Goal: Information Seeking & Learning: Learn about a topic

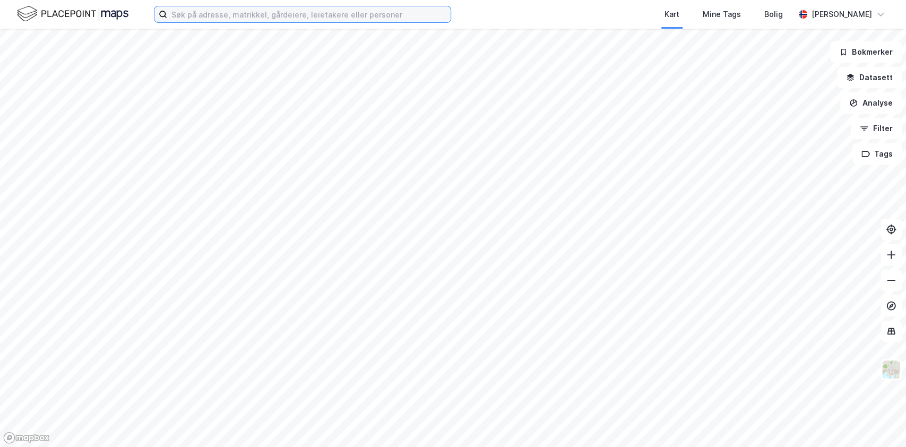
click at [239, 15] on input at bounding box center [308, 14] width 283 height 16
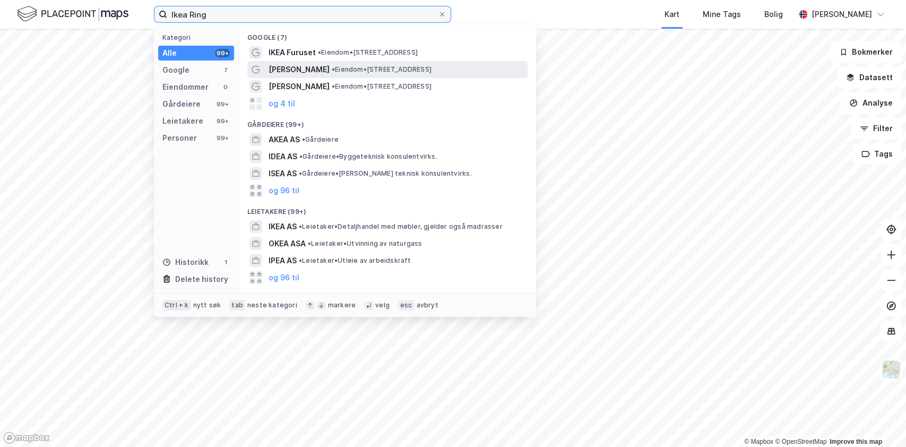
type input "Ikea Ring"
click at [309, 66] on span "[PERSON_NAME]" at bounding box center [298, 69] width 61 height 13
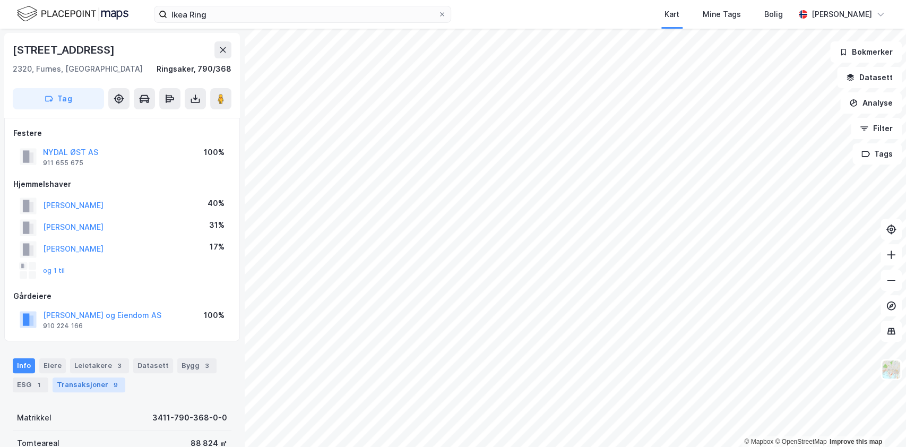
click at [88, 383] on div "Transaksjoner 9" at bounding box center [89, 384] width 73 height 15
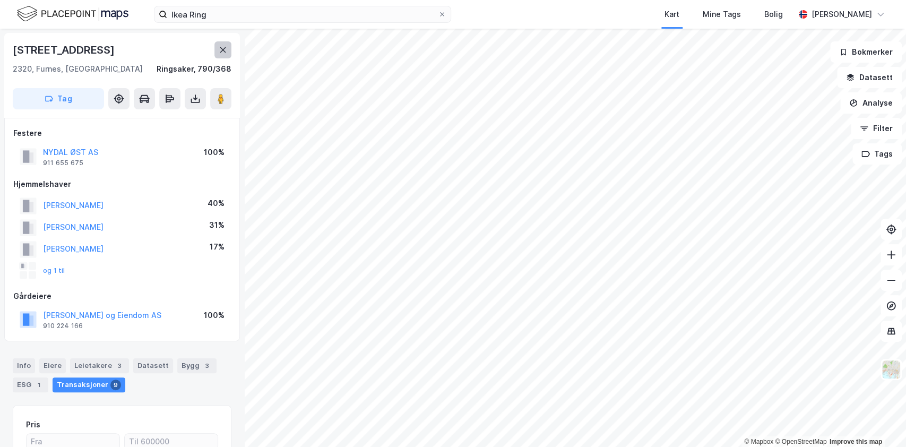
click at [221, 47] on icon at bounding box center [223, 50] width 8 height 8
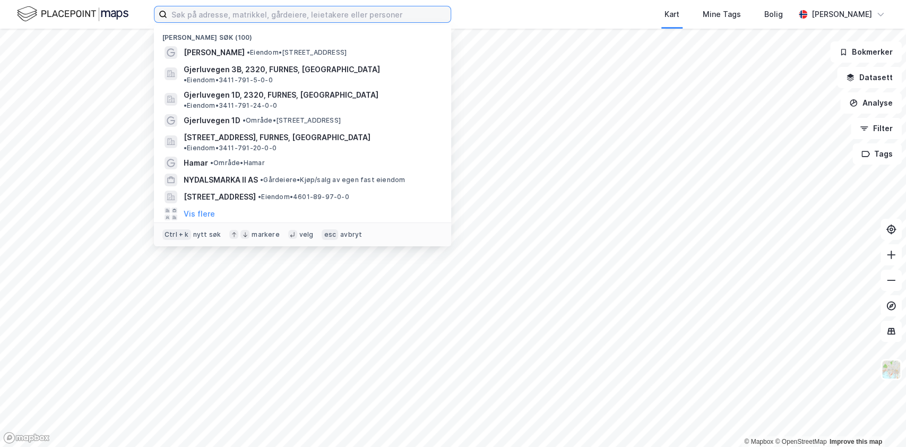
click at [202, 8] on input at bounding box center [308, 14] width 283 height 16
paste input "bilanlegg"
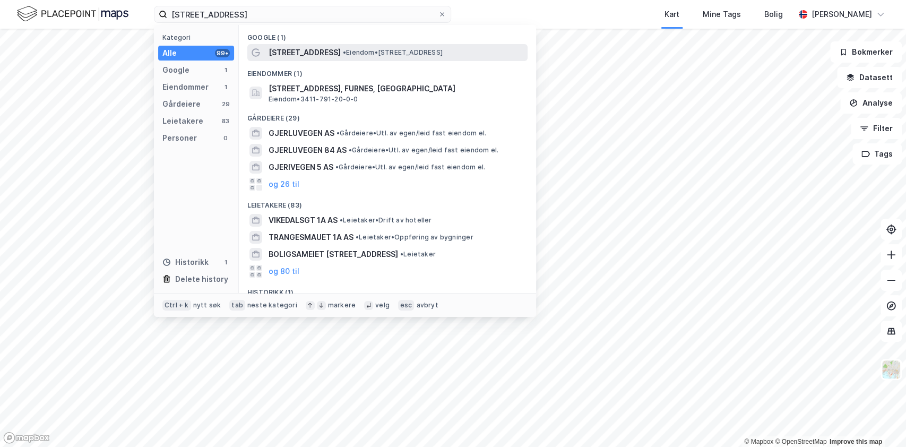
drag, startPoint x: 286, startPoint y: 42, endPoint x: 304, endPoint y: 53, distance: 20.9
click at [289, 44] on div "Google (1) [STREET_ADDRESS] • Eiendom • [STREET_ADDRESS] Furnes Eiendommer (1) …" at bounding box center [387, 159] width 297 height 268
click at [304, 53] on span "[STREET_ADDRESS]" at bounding box center [304, 52] width 72 height 13
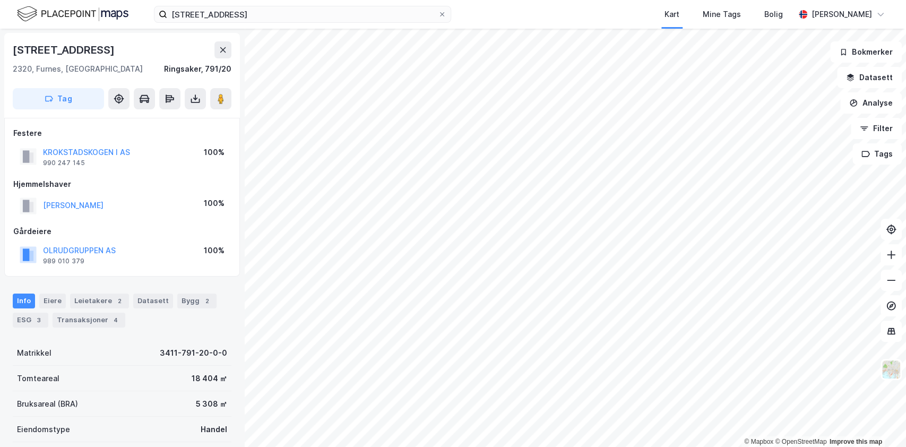
scroll to position [178, 0]
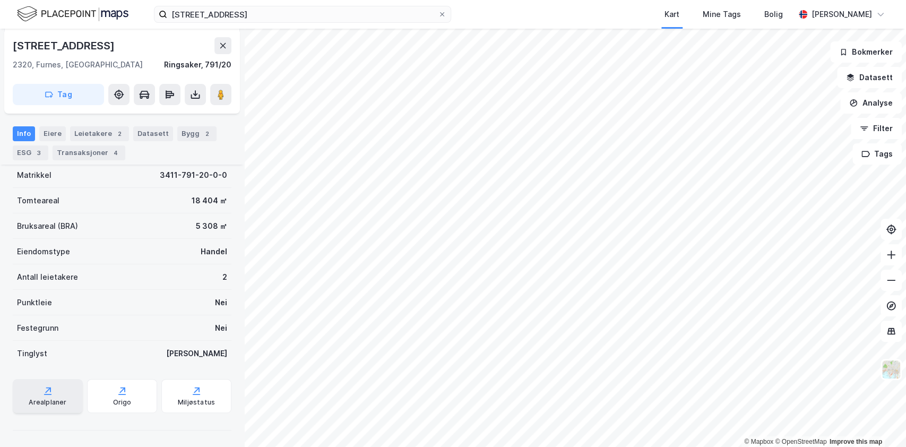
click at [50, 393] on icon at bounding box center [47, 390] width 11 height 11
click at [183, 404] on div "Miljøstatus" at bounding box center [196, 402] width 37 height 8
click at [129, 400] on div "Origo" at bounding box center [122, 396] width 70 height 34
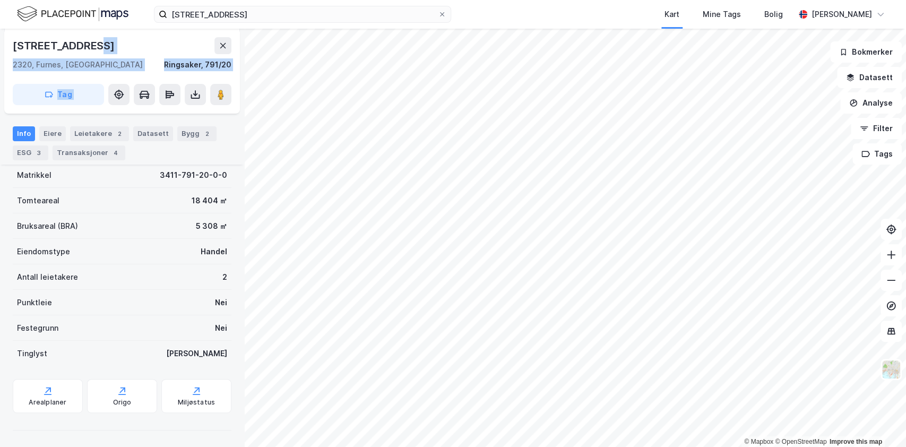
drag, startPoint x: 88, startPoint y: 44, endPoint x: 0, endPoint y: 49, distance: 88.2
click at [0, 49] on div "Gjerluvegen 1a 2320, [GEOGRAPHIC_DATA], Innlandet [GEOGRAPHIC_DATA], 791/20 Tag…" at bounding box center [122, 238] width 244 height 418
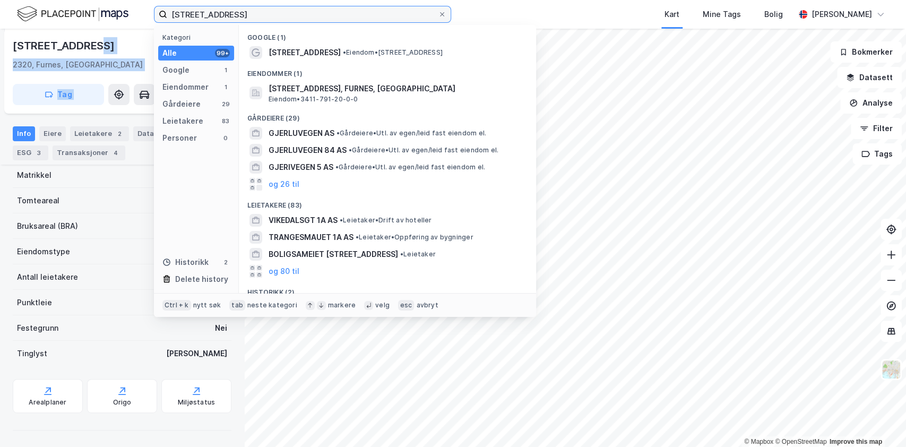
click at [251, 13] on input "[STREET_ADDRESS]" at bounding box center [302, 14] width 271 height 16
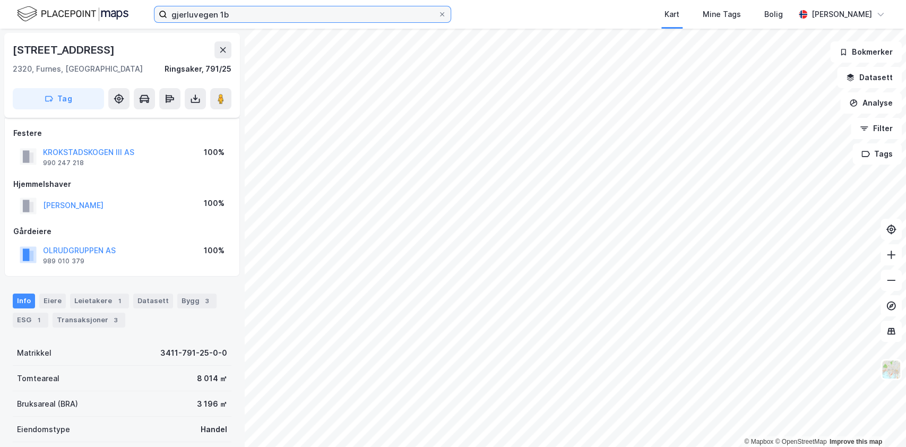
scroll to position [178, 0]
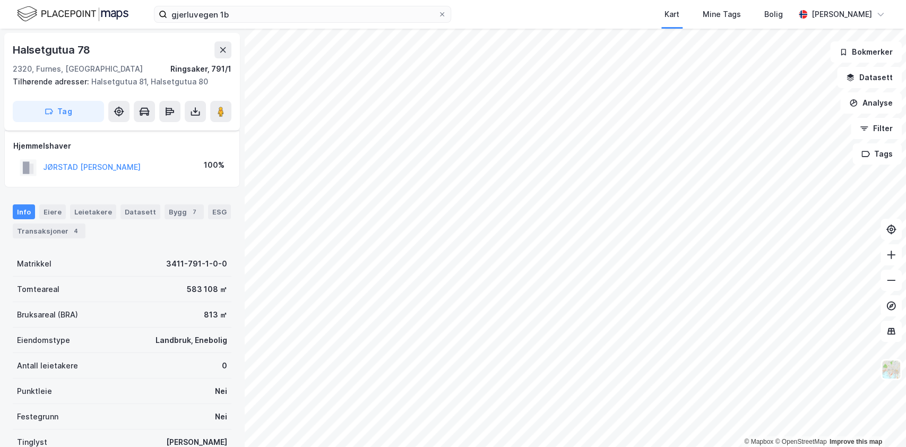
scroll to position [89, 0]
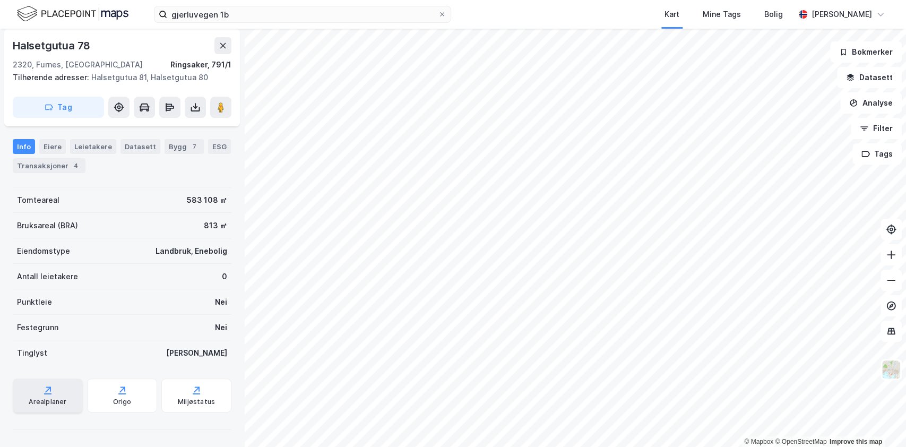
click at [16, 403] on div "Arealplaner" at bounding box center [48, 395] width 70 height 34
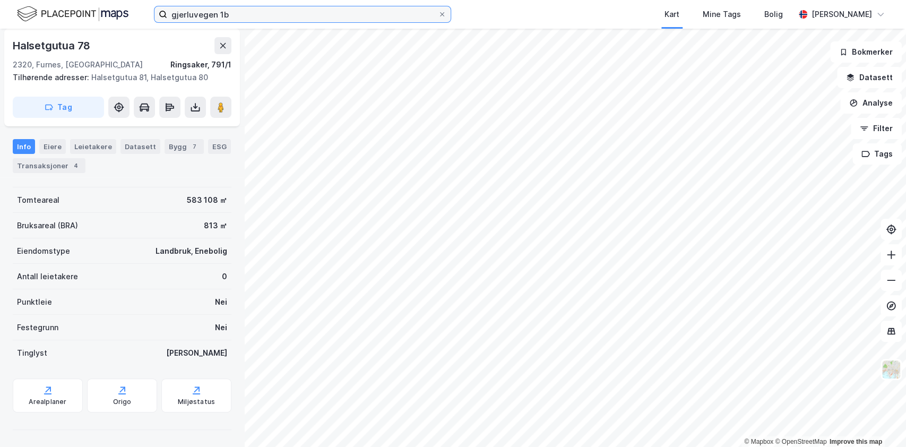
click at [283, 13] on input "gjerluvegen 1b" at bounding box center [302, 14] width 271 height 16
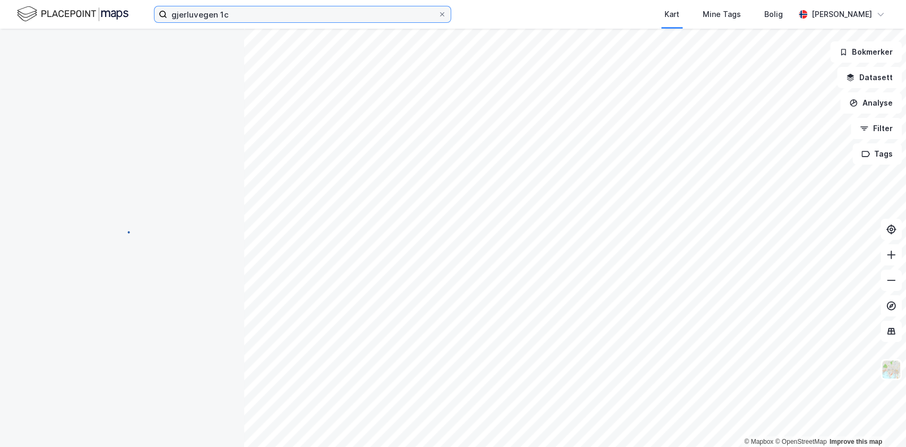
scroll to position [89, 0]
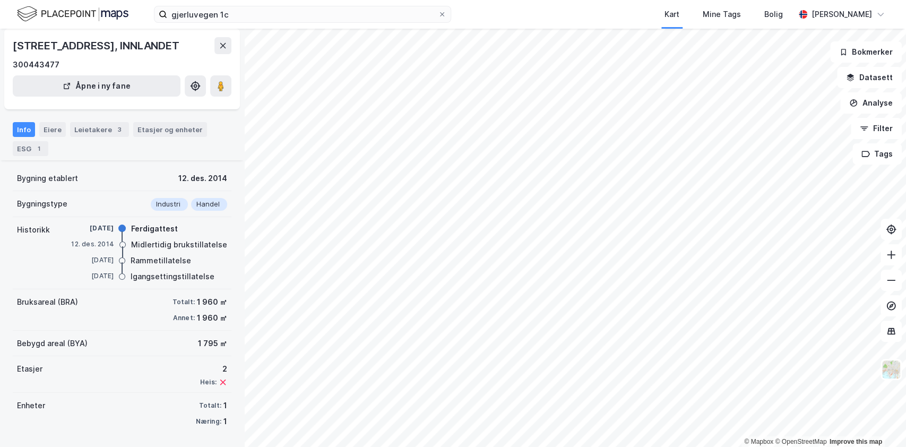
scroll to position [45, 0]
click at [226, 49] on icon at bounding box center [223, 45] width 8 height 8
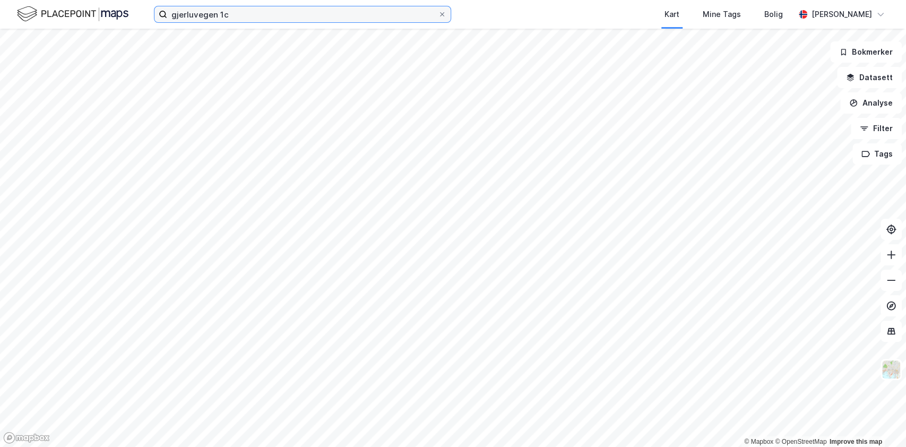
click at [257, 16] on input "gjerluvegen 1c" at bounding box center [302, 14] width 271 height 16
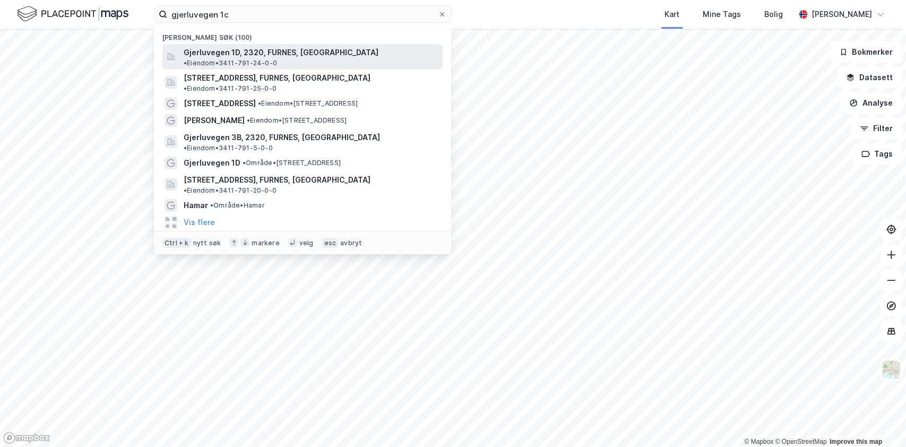
click at [252, 47] on span "Gjerluvegen 1D, 2320, FURNES, [GEOGRAPHIC_DATA]" at bounding box center [281, 52] width 195 height 13
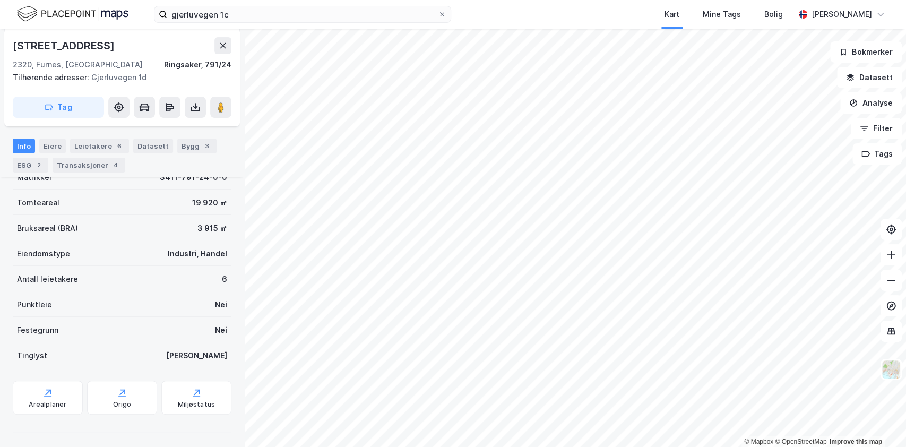
scroll to position [190, 0]
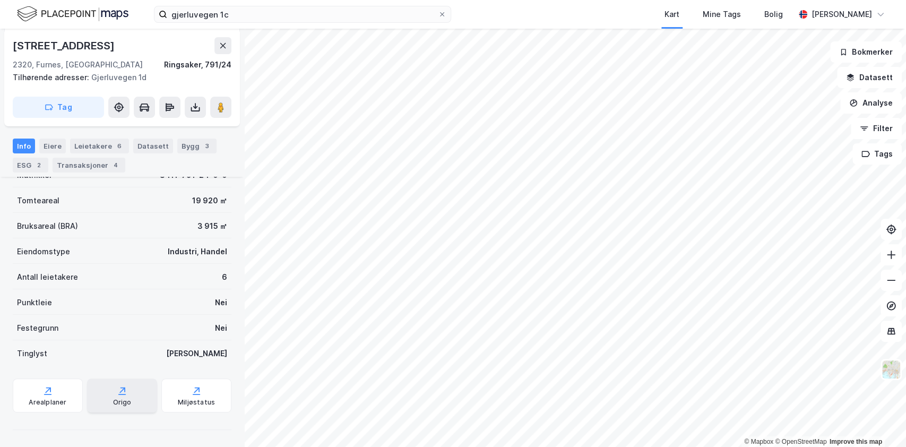
click at [98, 400] on div "Origo" at bounding box center [122, 395] width 70 height 34
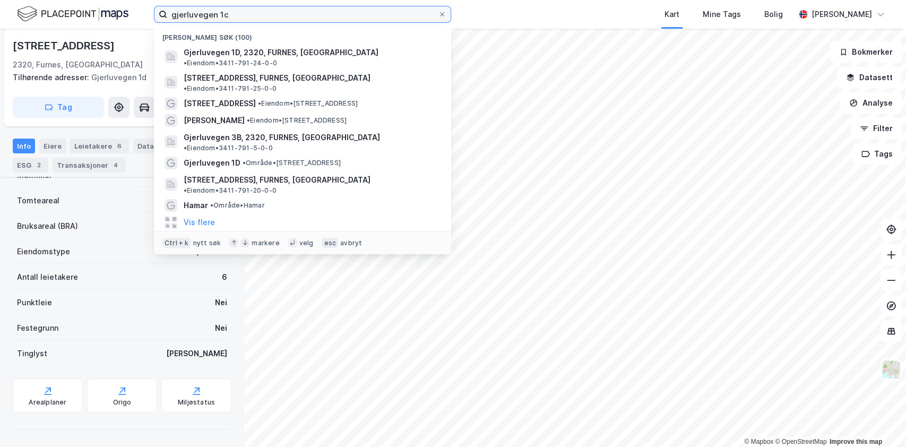
click at [229, 13] on input "gjerluvegen 1c" at bounding box center [302, 14] width 271 height 16
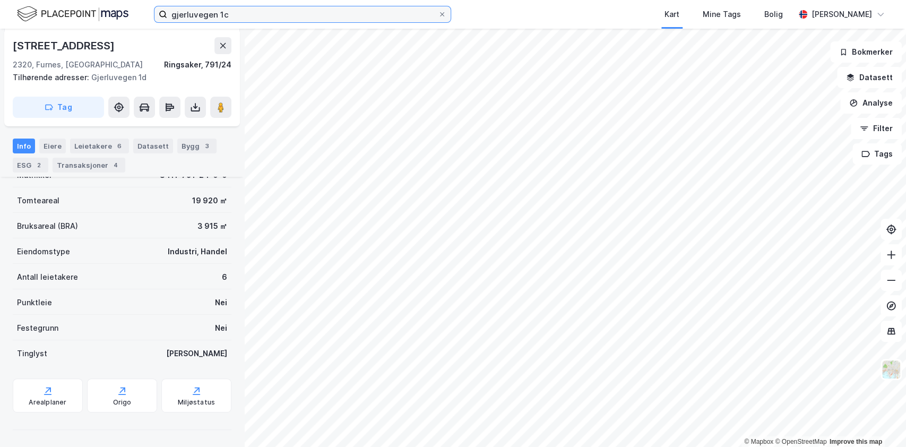
click at [246, 20] on input "gjerluvegen 1c" at bounding box center [302, 14] width 271 height 16
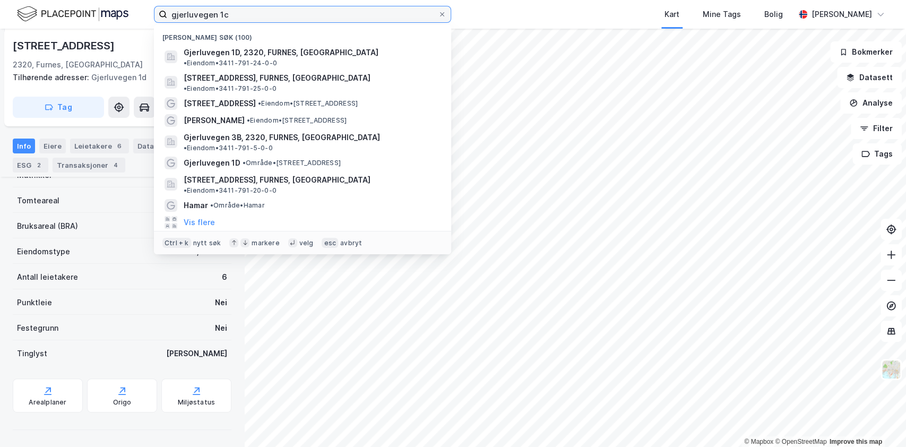
paste input "Gjerluvegen 3B"
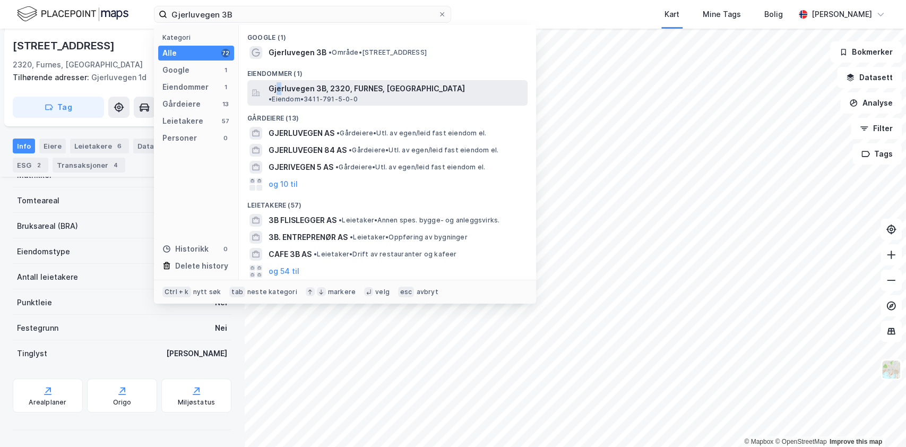
click at [278, 89] on span "Gjerluvegen 3B, 2320, FURNES, [GEOGRAPHIC_DATA]" at bounding box center [366, 88] width 196 height 13
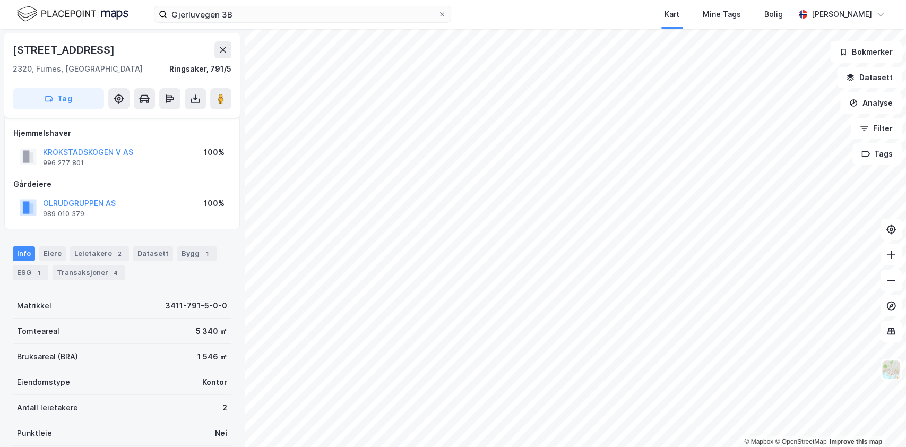
scroll to position [131, 0]
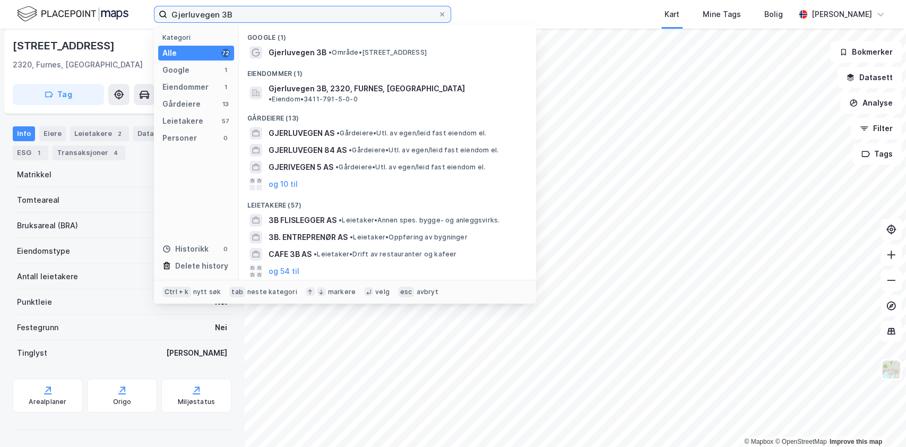
click at [252, 16] on input "Gjerluvegen 3B" at bounding box center [302, 14] width 271 height 16
paste input "Holabekkvegen 40-46"
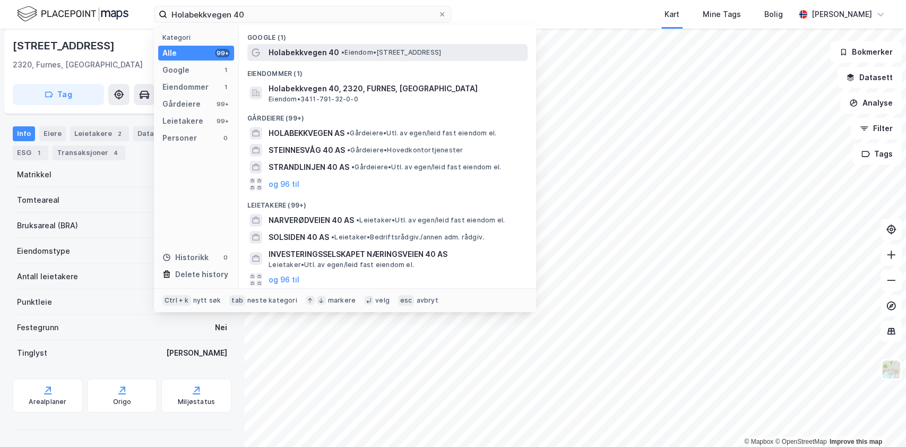
click at [308, 55] on span "Holabekkvegen 40" at bounding box center [303, 52] width 71 height 13
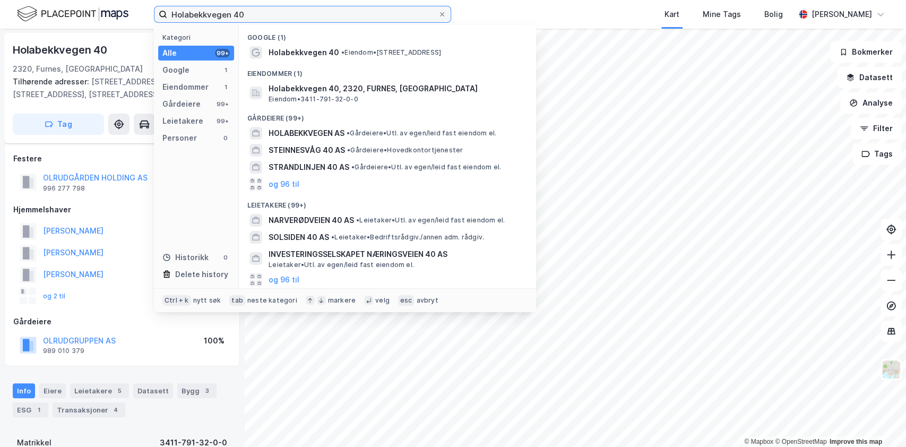
click at [255, 15] on input "Holabekkvegen 40" at bounding box center [302, 14] width 271 height 16
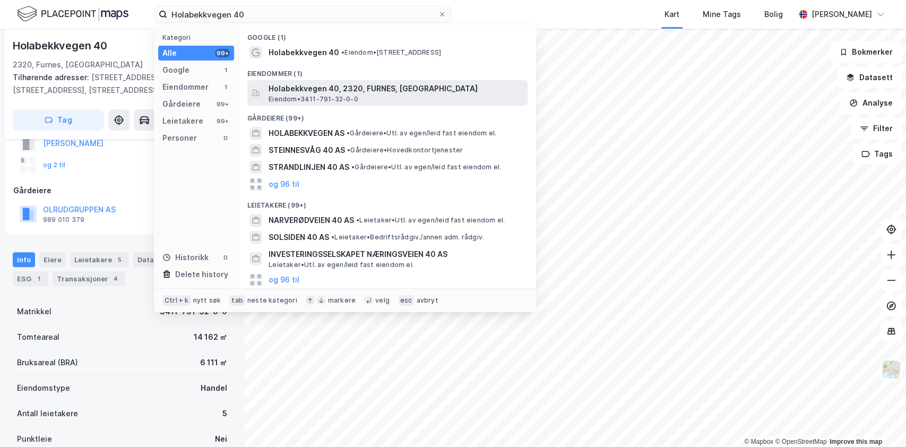
click at [282, 87] on span "Holabekkvegen 40, 2320, FURNES, [GEOGRAPHIC_DATA]" at bounding box center [395, 88] width 255 height 13
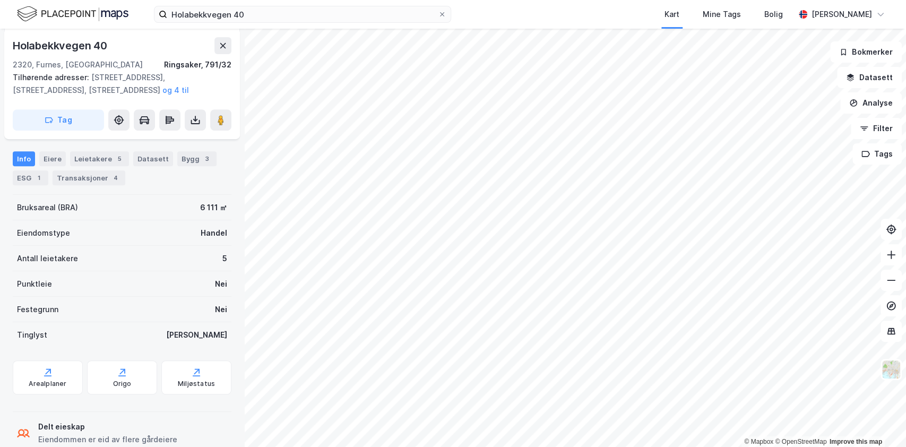
scroll to position [310, 0]
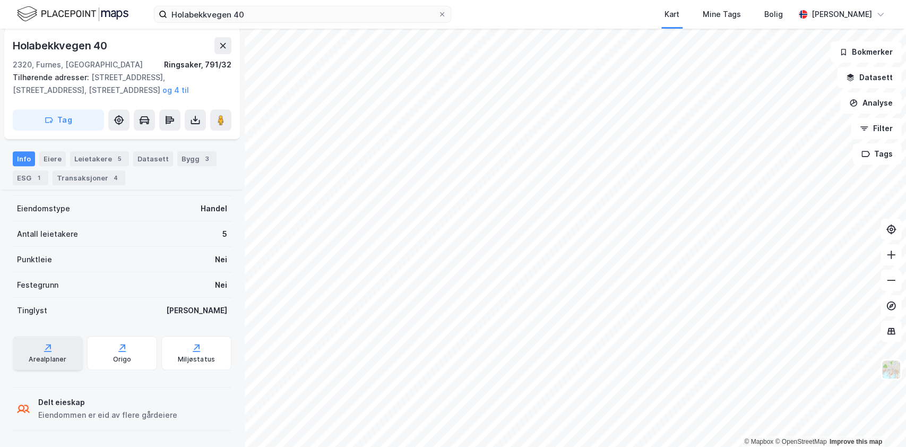
click at [54, 353] on div "Arealplaner" at bounding box center [48, 353] width 70 height 34
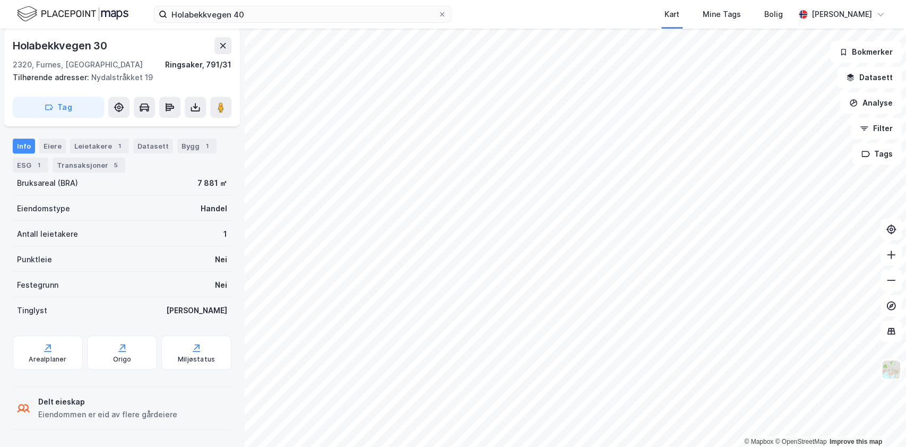
scroll to position [298, 0]
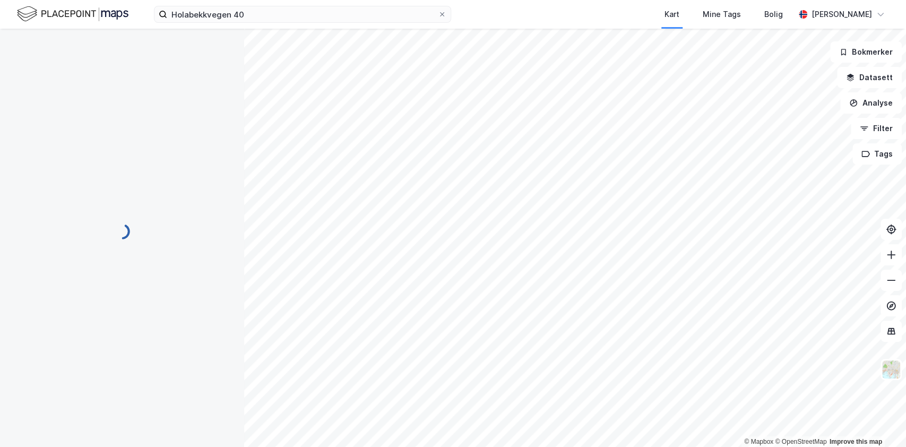
scroll to position [298, 0]
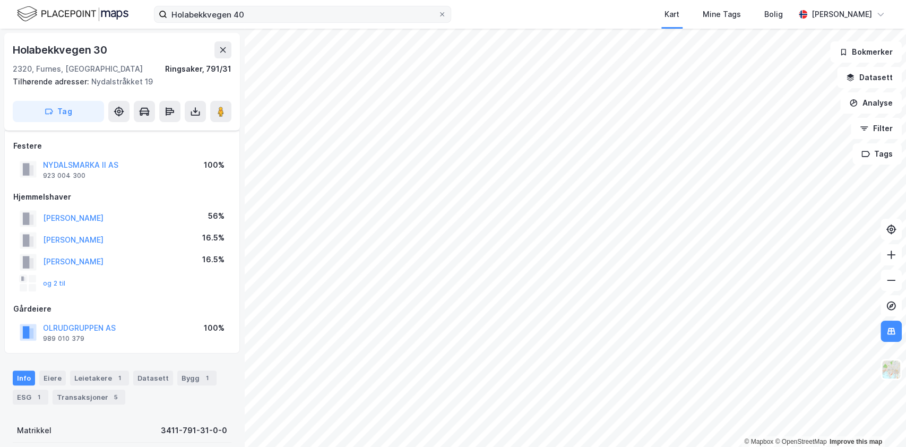
scroll to position [298, 0]
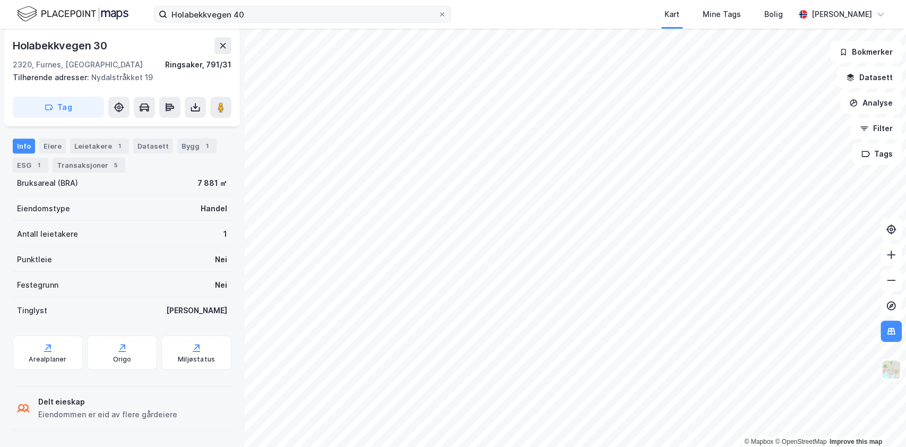
scroll to position [298, 0]
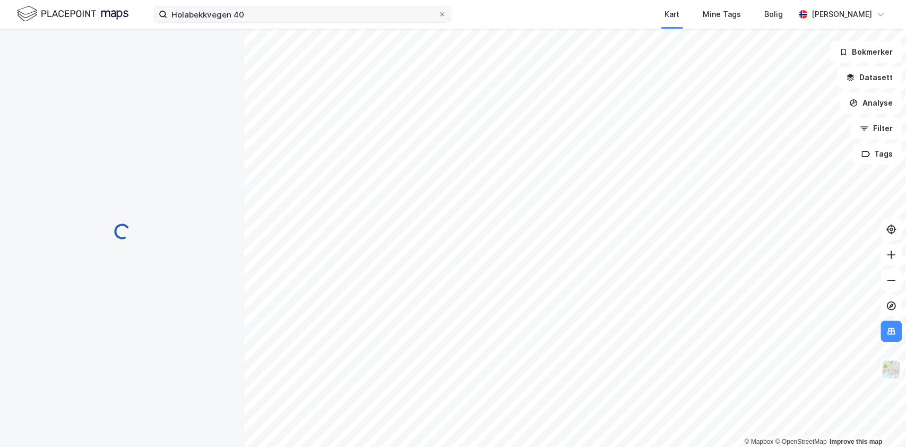
scroll to position [298, 0]
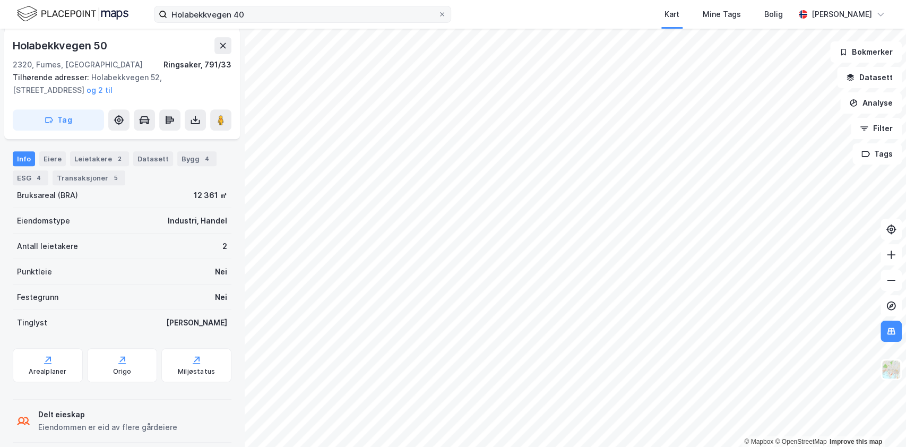
scroll to position [298, 0]
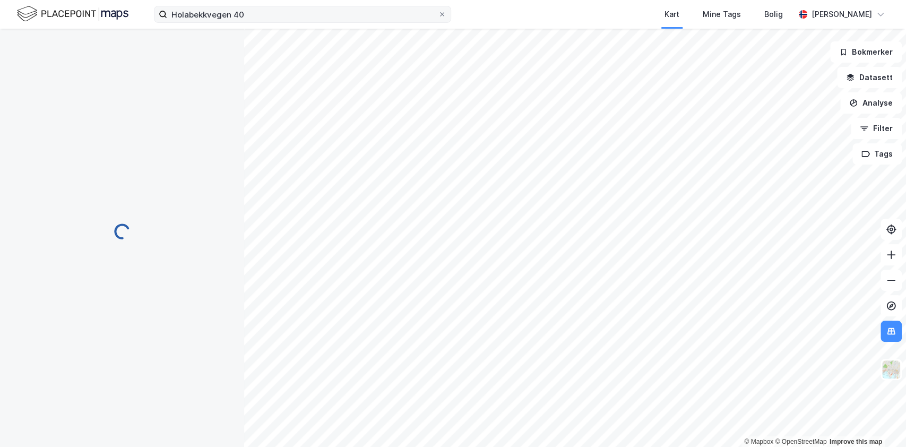
scroll to position [298, 0]
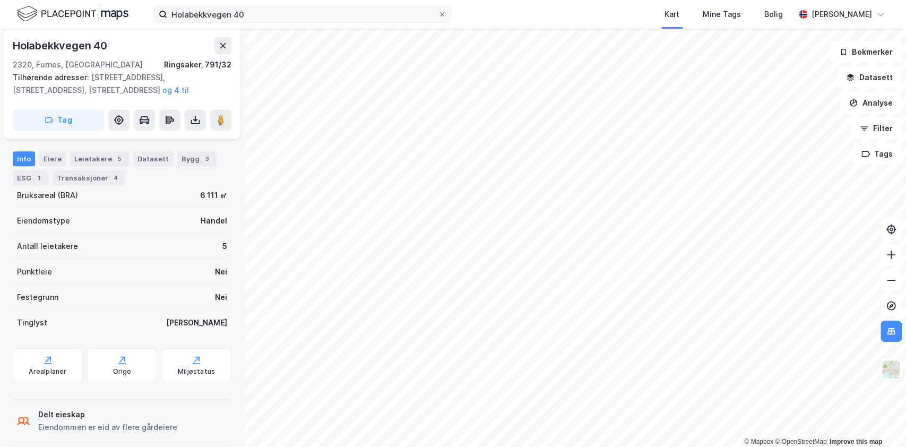
scroll to position [298, 0]
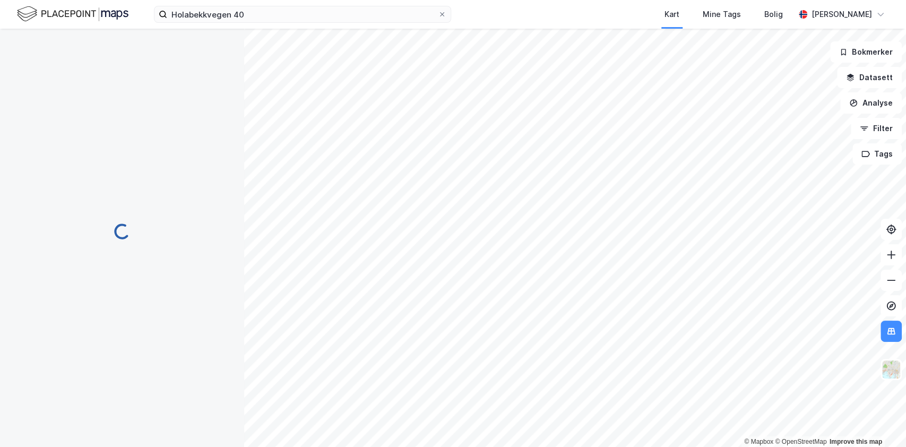
scroll to position [298, 0]
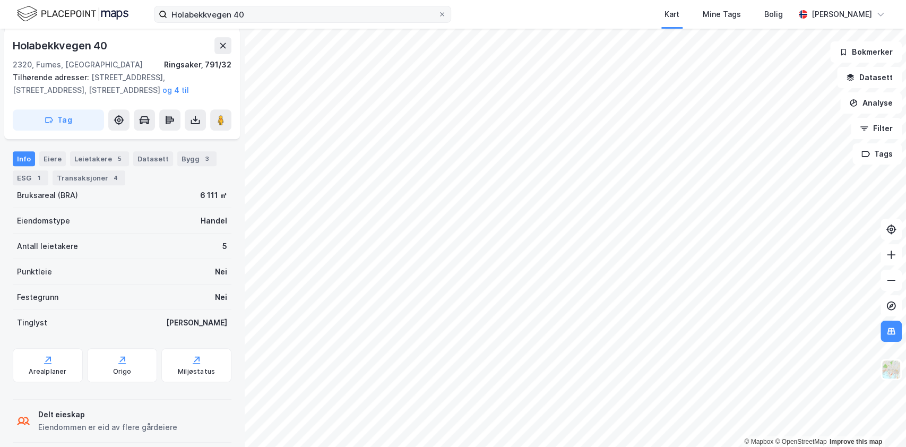
scroll to position [298, 0]
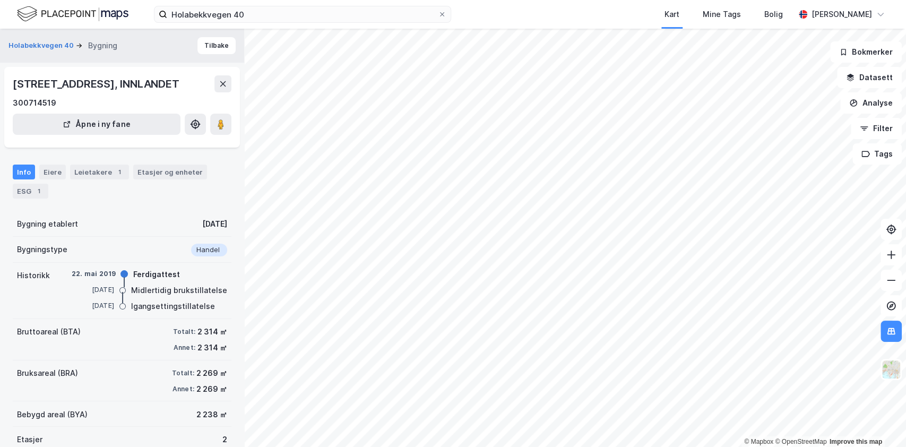
scroll to position [71, 0]
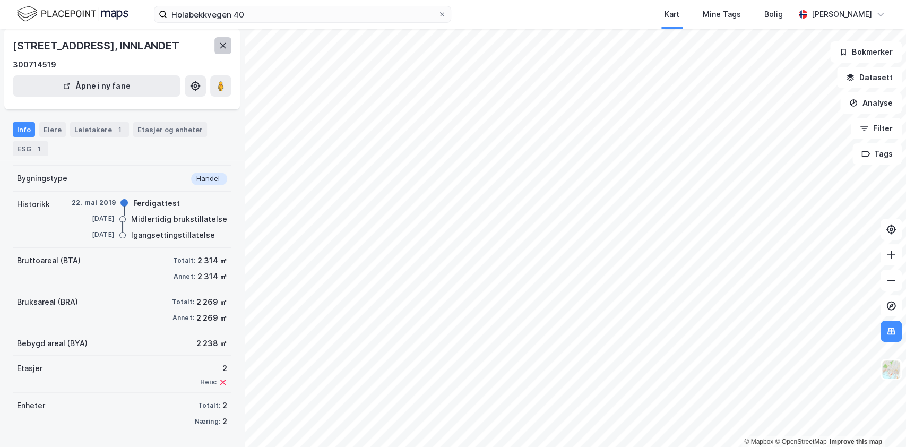
click at [216, 45] on button at bounding box center [222, 45] width 17 height 17
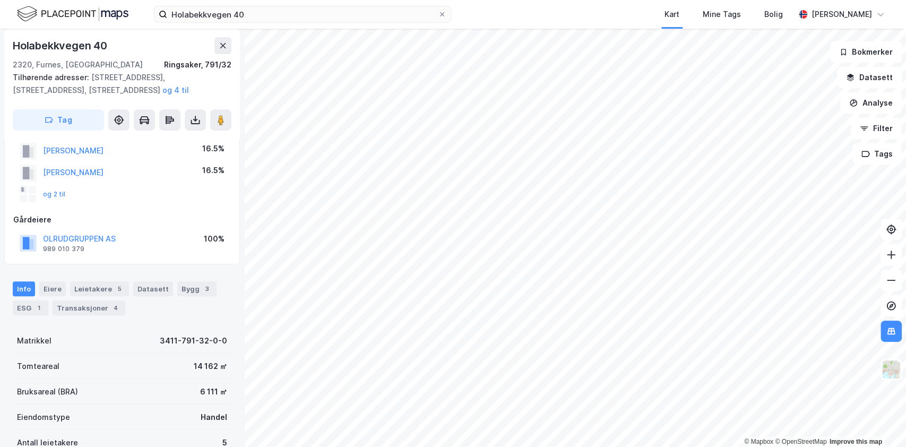
scroll to position [212, 0]
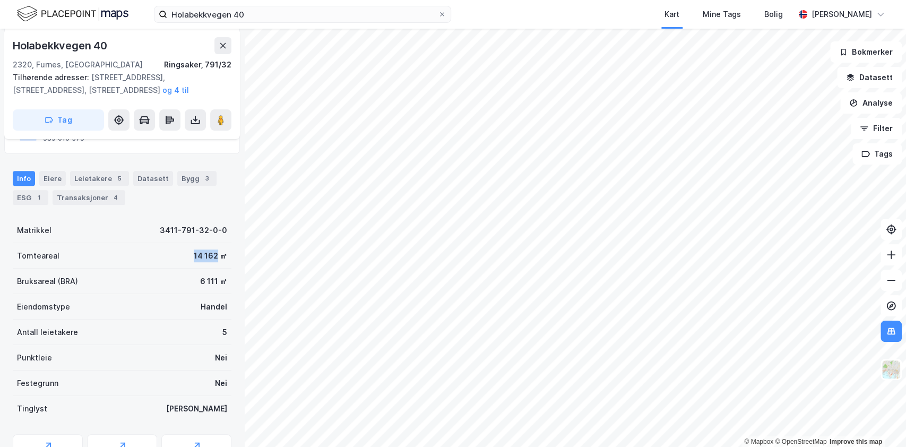
drag, startPoint x: 183, startPoint y: 253, endPoint x: 205, endPoint y: 260, distance: 24.0
click at [205, 260] on div "14 162 ㎡" at bounding box center [210, 255] width 33 height 13
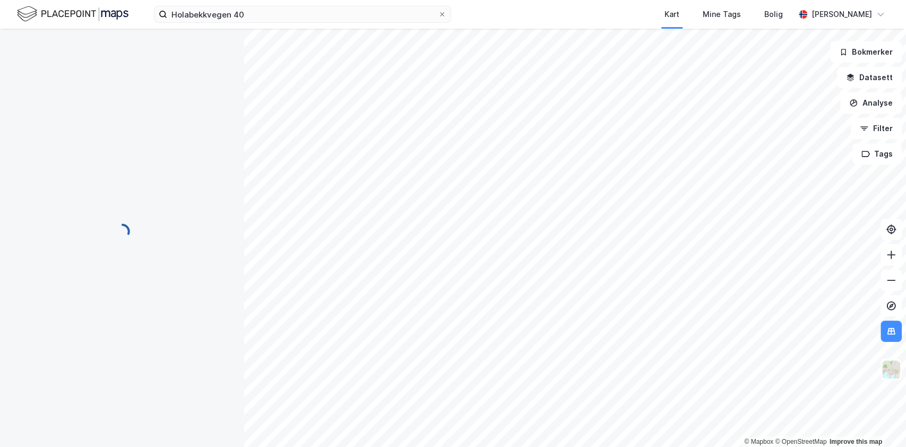
scroll to position [212, 0]
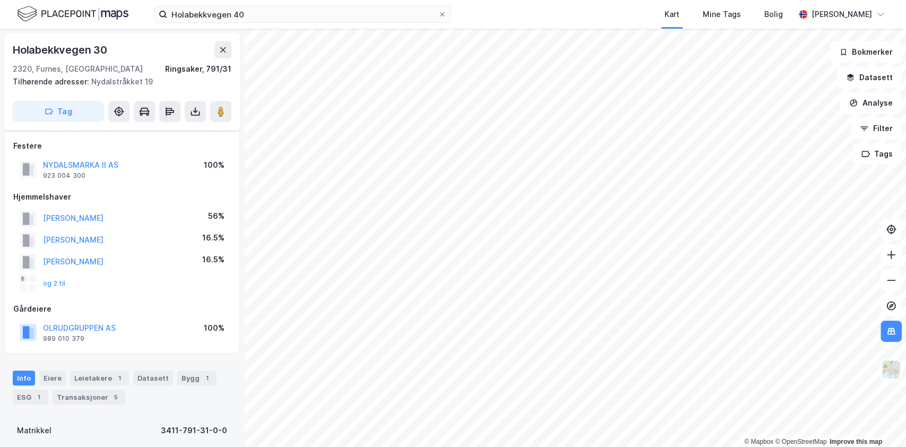
scroll to position [212, 0]
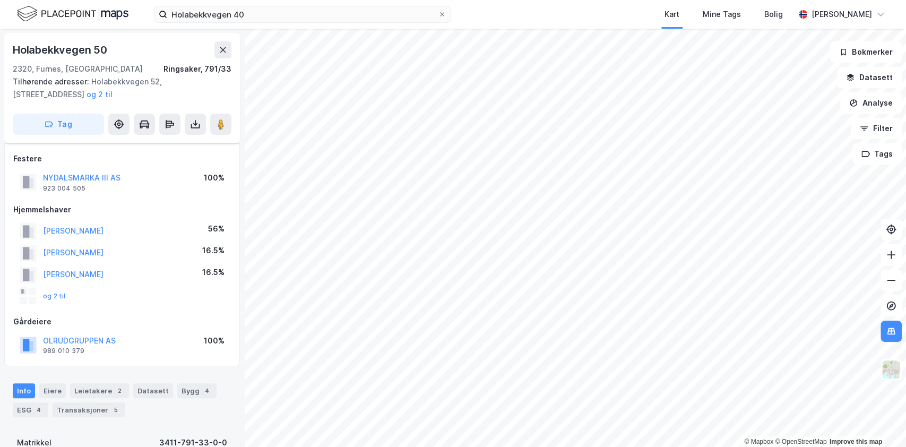
scroll to position [212, 0]
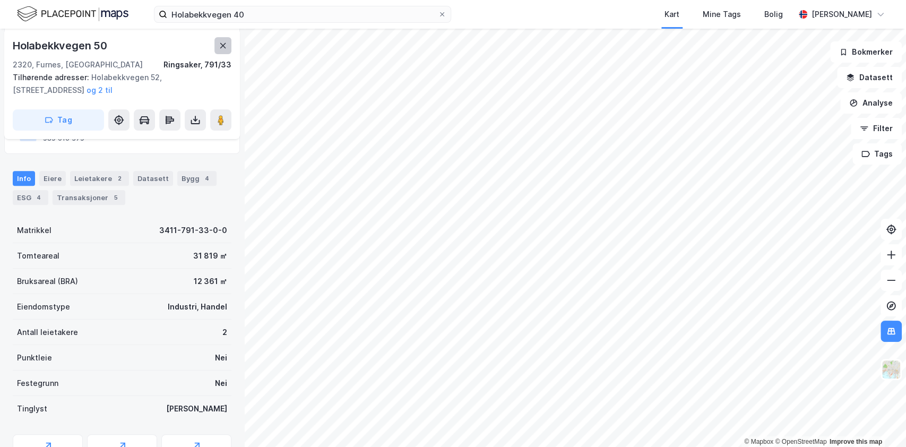
click at [217, 44] on button at bounding box center [222, 45] width 17 height 17
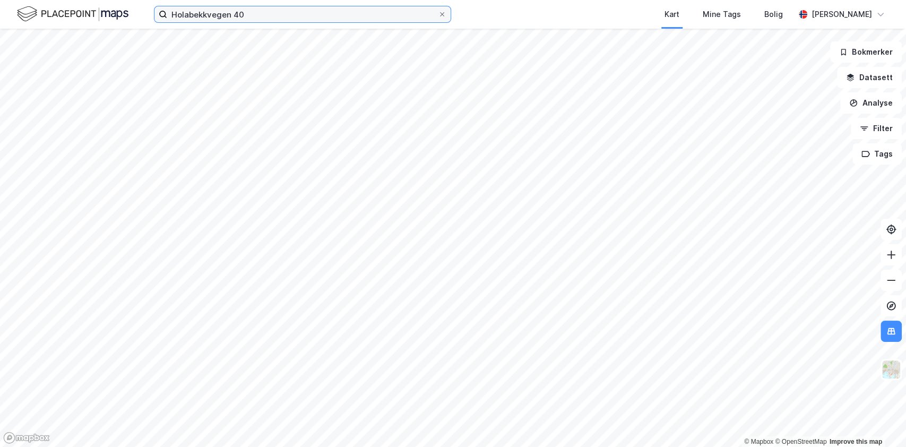
click at [253, 15] on input "Holabekkvegen 40" at bounding box center [302, 14] width 271 height 16
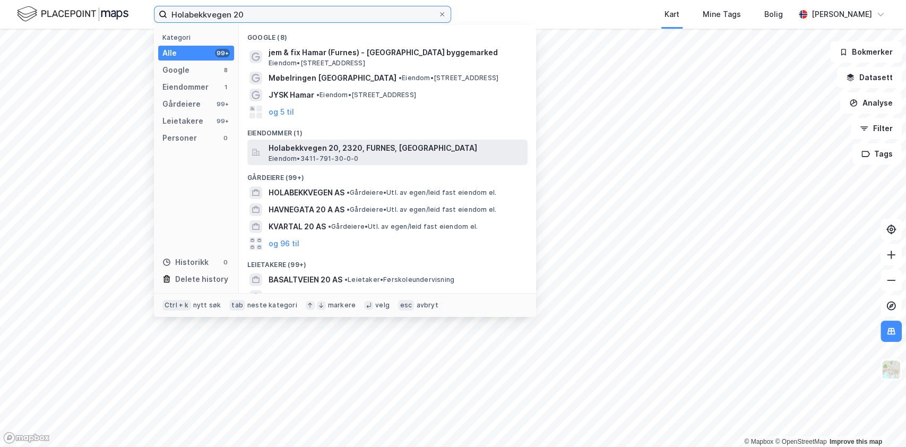
type input "Holabekkvegen 20"
click at [346, 147] on span "Holabekkvegen 20, 2320, FURNES, [GEOGRAPHIC_DATA]" at bounding box center [395, 148] width 255 height 13
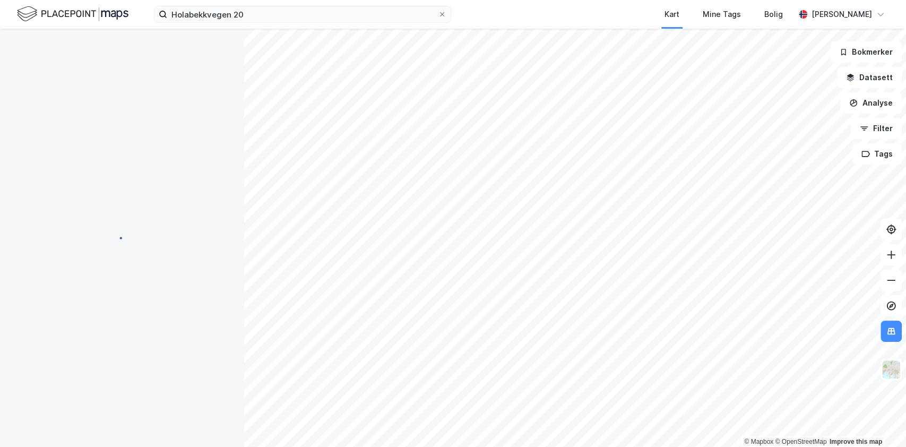
scroll to position [212, 0]
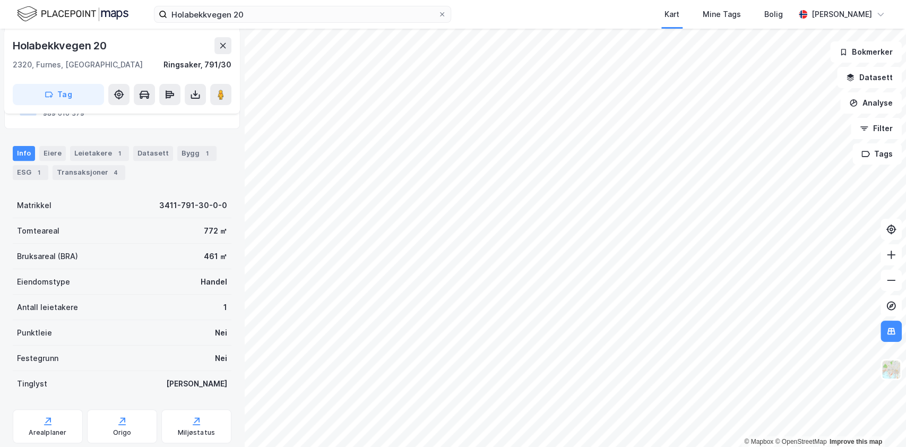
click at [51, 144] on div "Info [PERSON_NAME] 1 Datasett Bygg 1 ESG 1 Transaksjoner 4" at bounding box center [122, 158] width 244 height 51
click at [53, 149] on div "Eiere" at bounding box center [52, 153] width 27 height 15
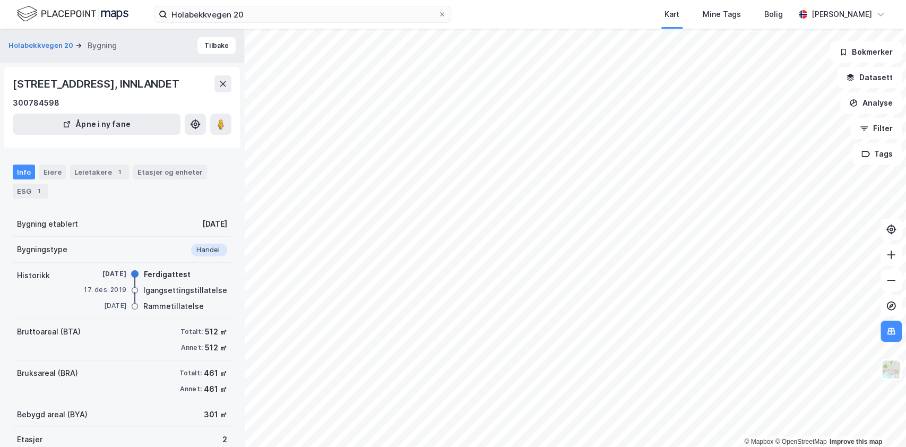
scroll to position [71, 0]
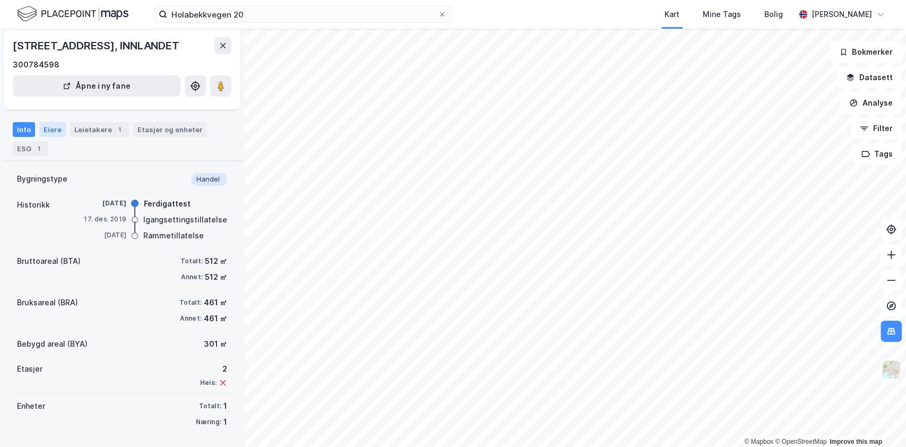
click at [55, 128] on div "Eiere" at bounding box center [52, 129] width 27 height 15
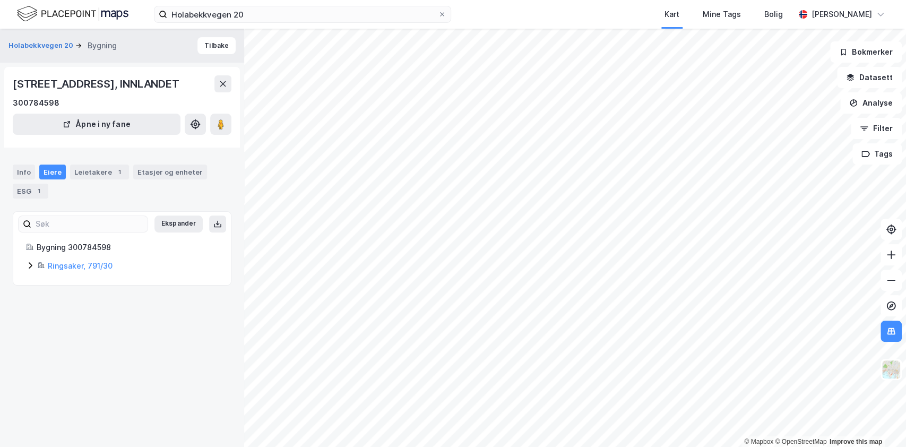
click at [28, 265] on icon at bounding box center [30, 265] width 8 height 8
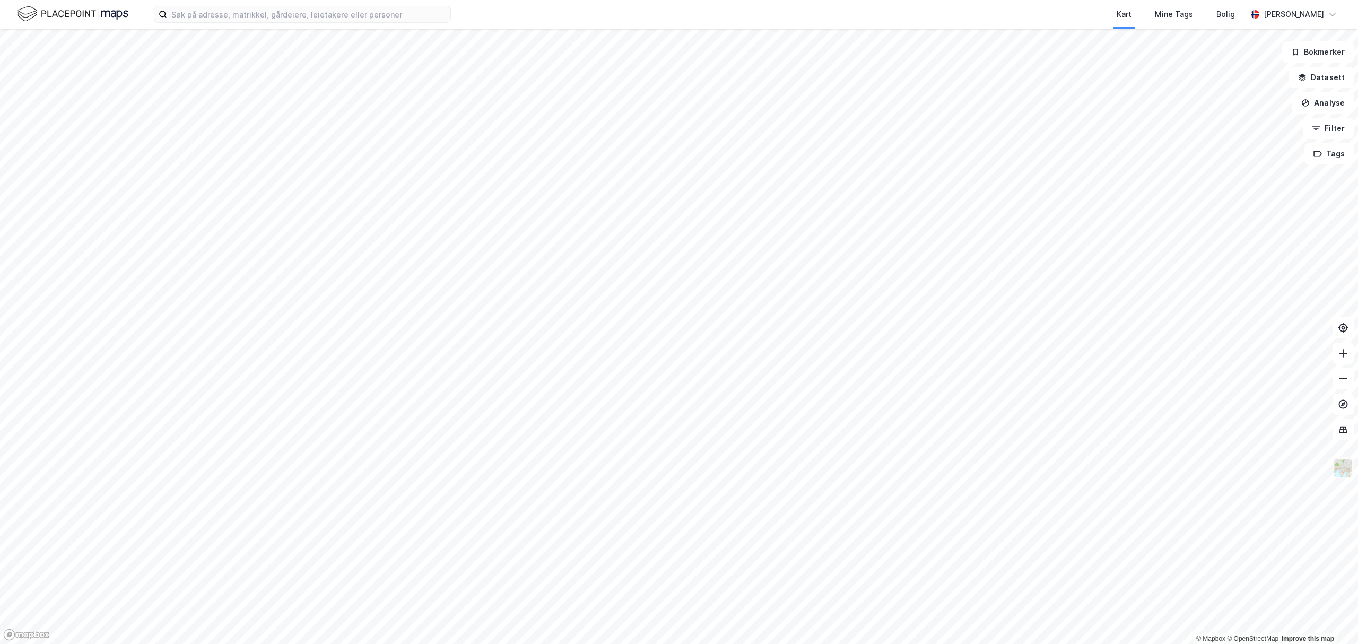
click at [1348, 473] on img at bounding box center [1343, 468] width 20 height 20
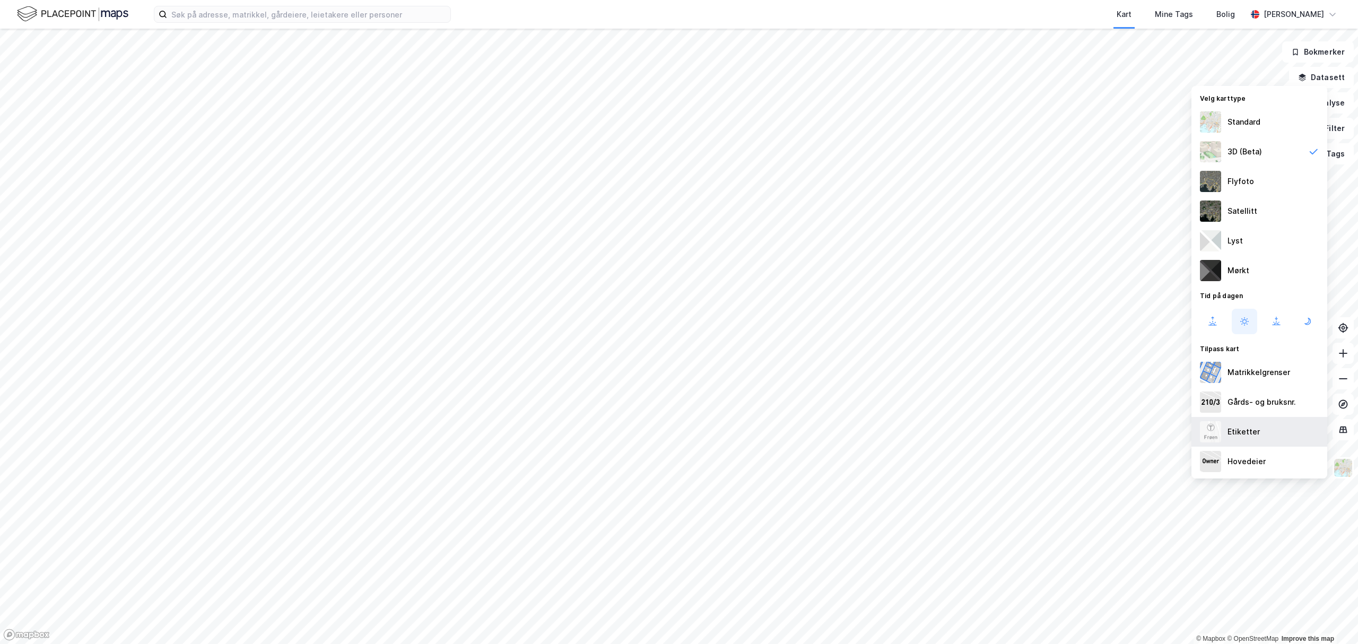
click at [1252, 426] on div "Etiketter" at bounding box center [1244, 432] width 32 height 13
click at [1254, 394] on div "Gårds- og bruksnr." at bounding box center [1260, 402] width 136 height 30
click at [1260, 400] on div "Gårds- og bruksnr." at bounding box center [1262, 402] width 68 height 13
